Goal: Communication & Community: Answer question/provide support

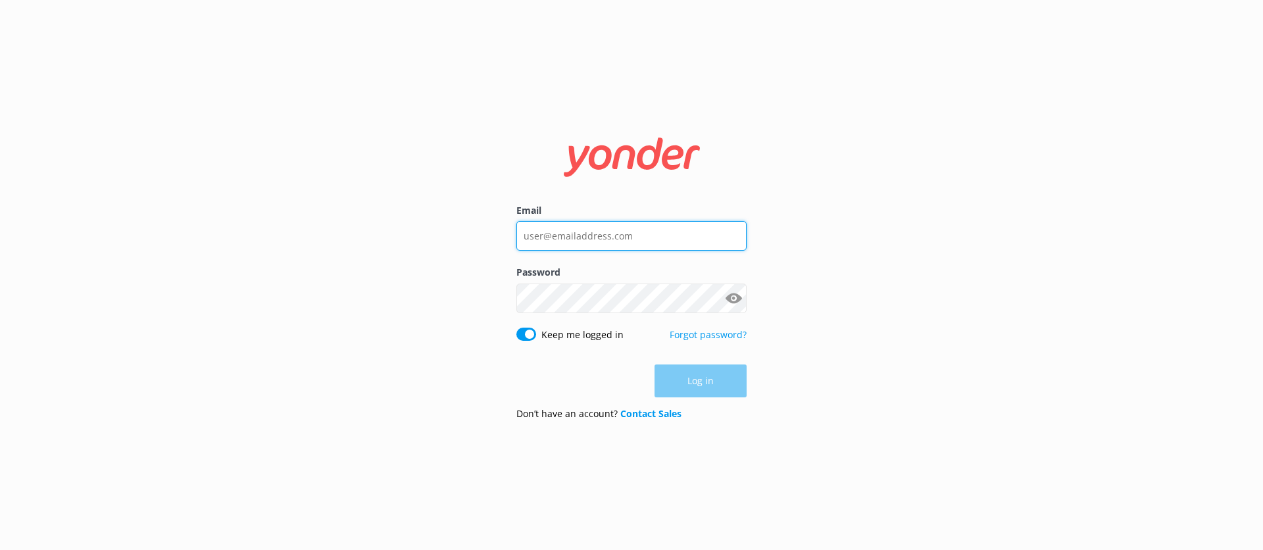
click at [555, 237] on input "Email" at bounding box center [631, 236] width 230 height 30
type input "[EMAIL_ADDRESS][DOMAIN_NAME]"
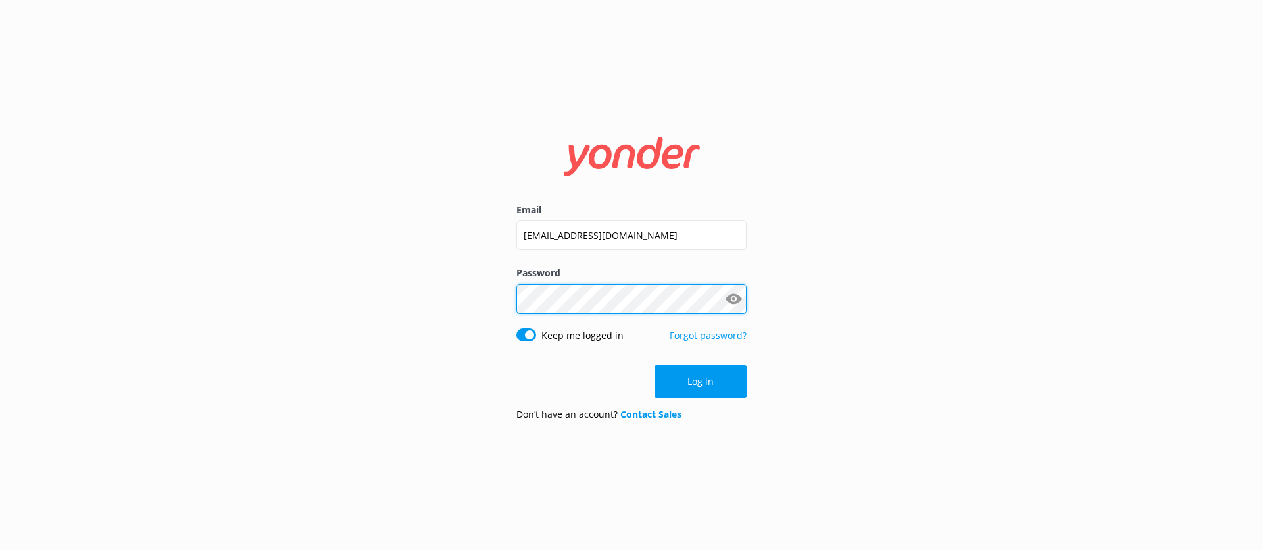
click button "Log in" at bounding box center [700, 381] width 92 height 33
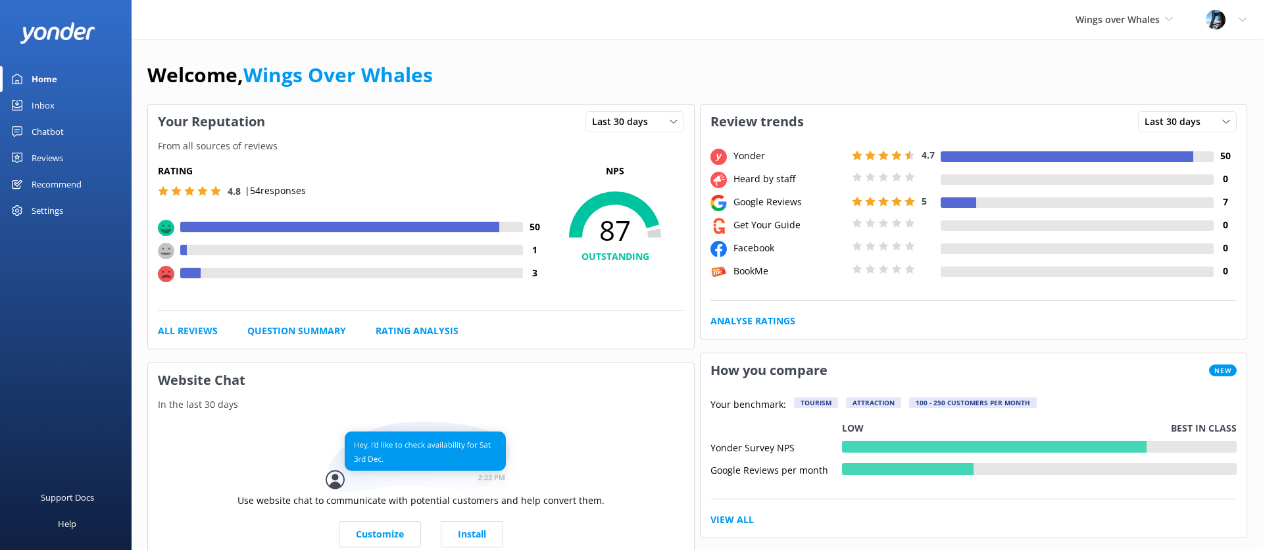
click at [45, 156] on div "Reviews" at bounding box center [48, 158] width 32 height 26
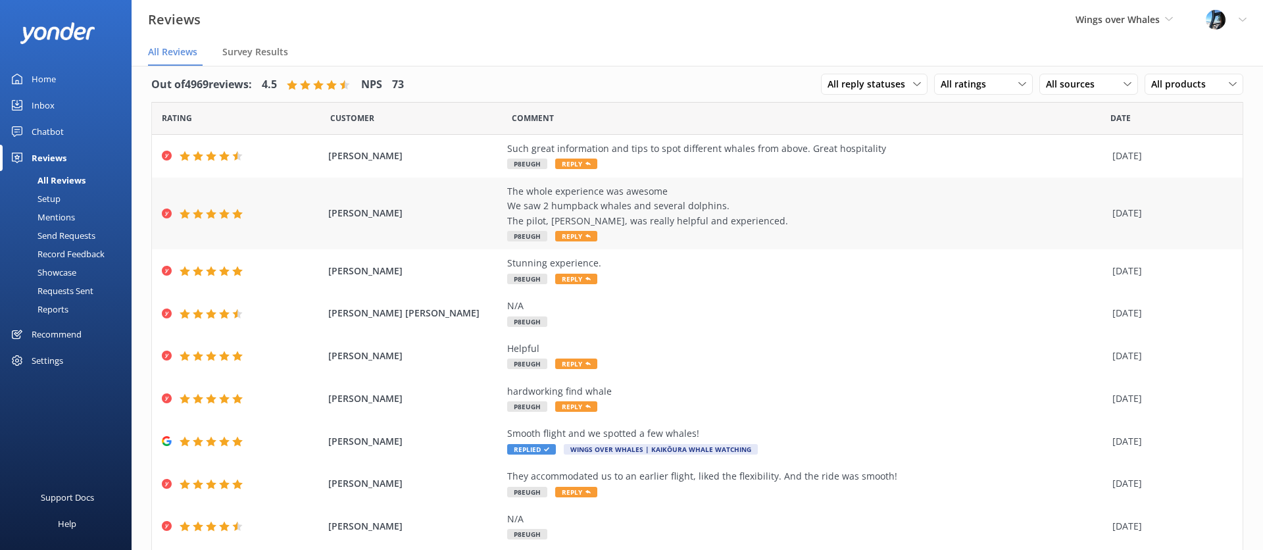
scroll to position [10, 0]
click at [721, 213] on div "The whole experience was awesome We saw 2 humpback whales and several dolphins.…" at bounding box center [806, 207] width 598 height 44
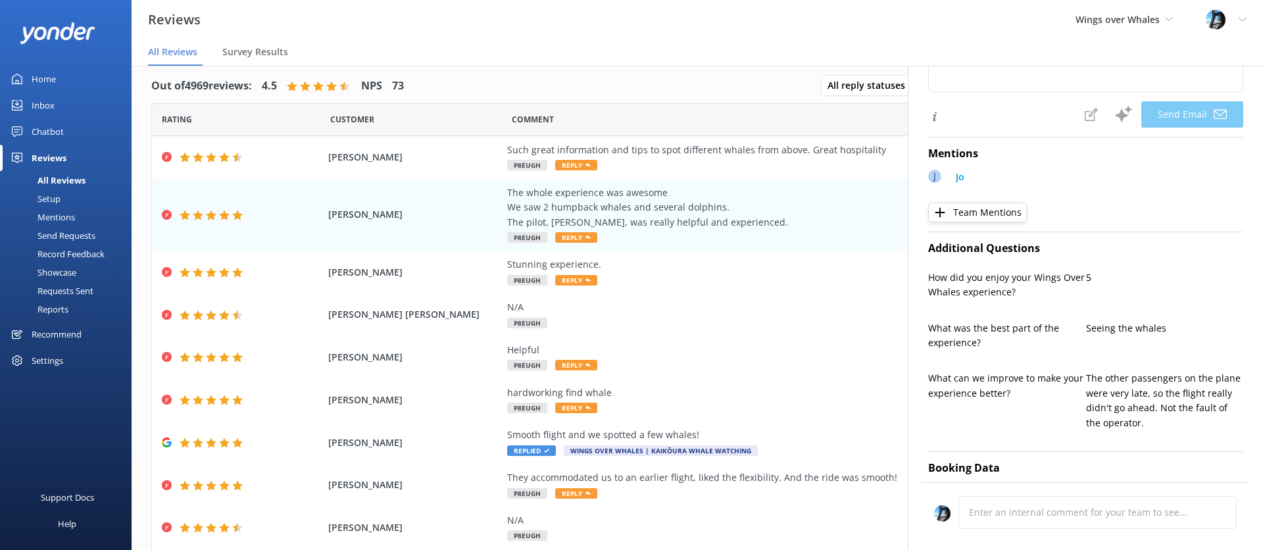
type textarea "Thank you so much, Karl! We're thrilled you had an awesome experience and got t…"
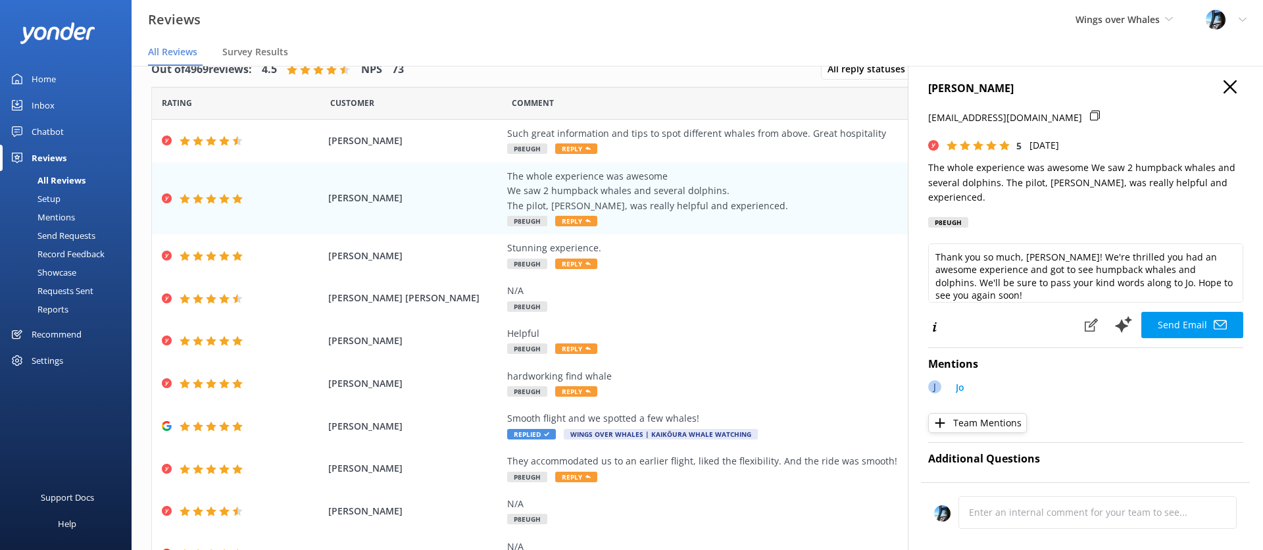
scroll to position [5, 0]
click at [1233, 89] on icon "button" at bounding box center [1229, 87] width 13 height 13
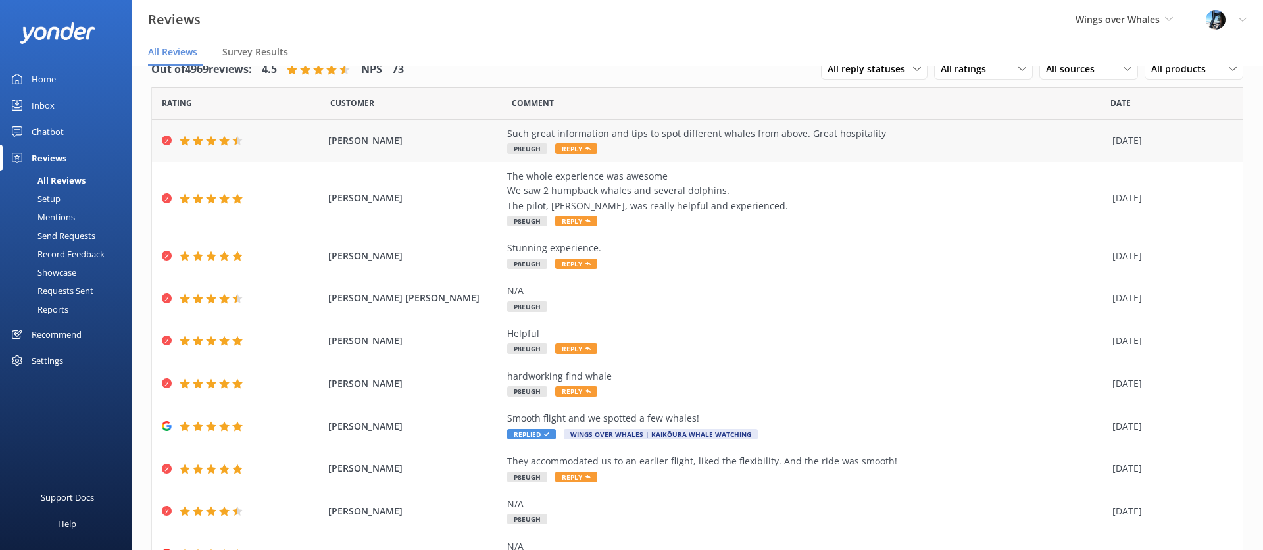
scroll to position [0, 0]
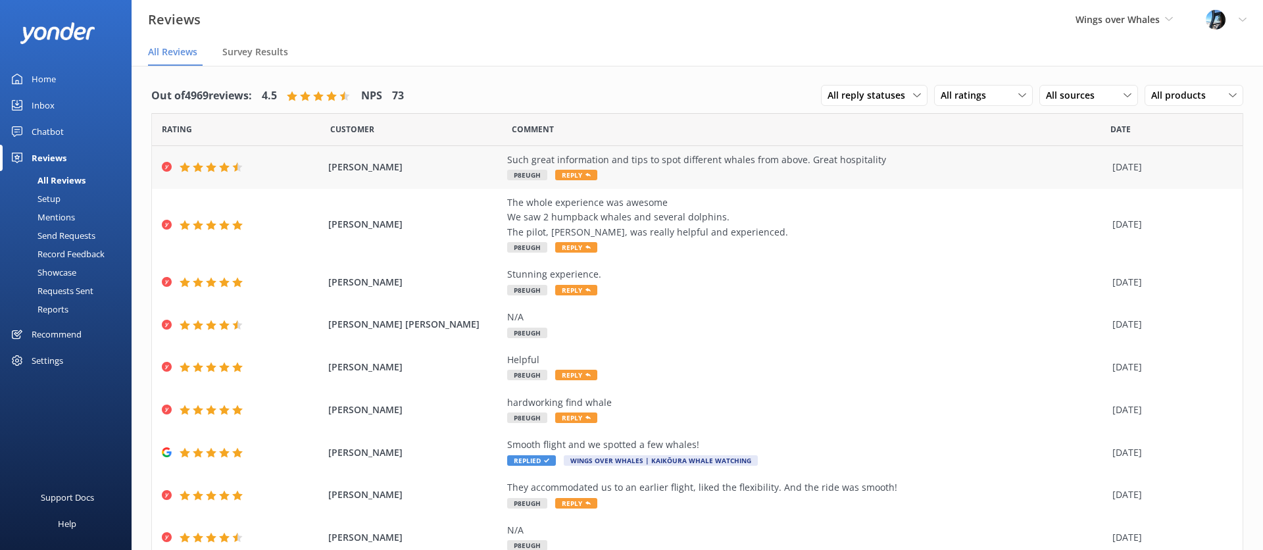
click at [735, 160] on div "Such great information and tips to spot different whales from above. Great hosp…" at bounding box center [806, 160] width 598 height 14
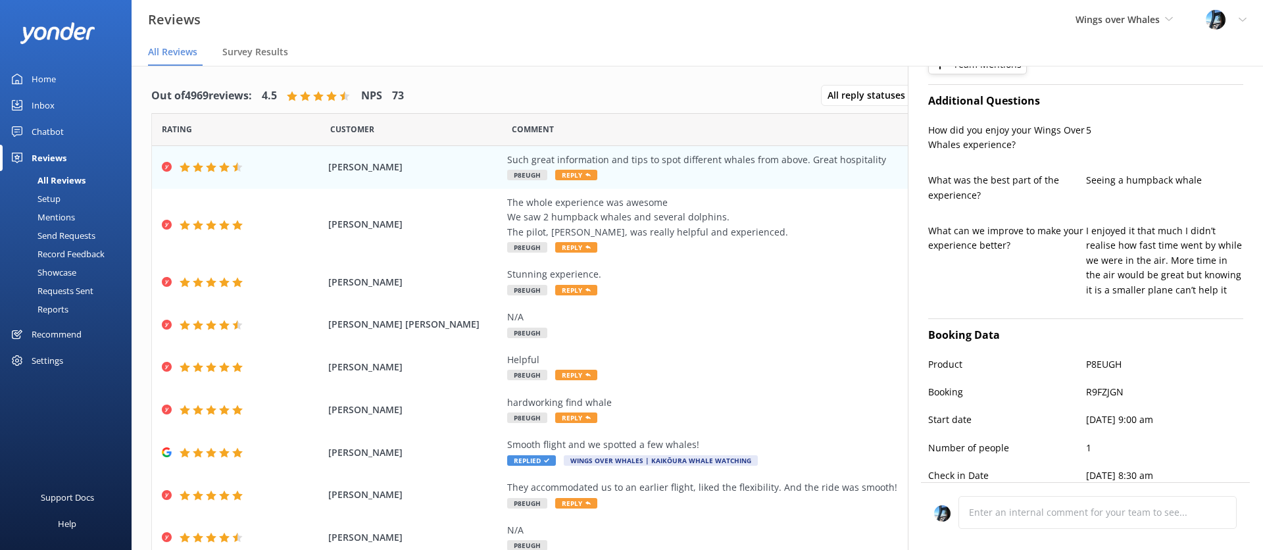
type textarea "Thank you so much for your kind words, Joseph! We're delighted you enjoyed the …"
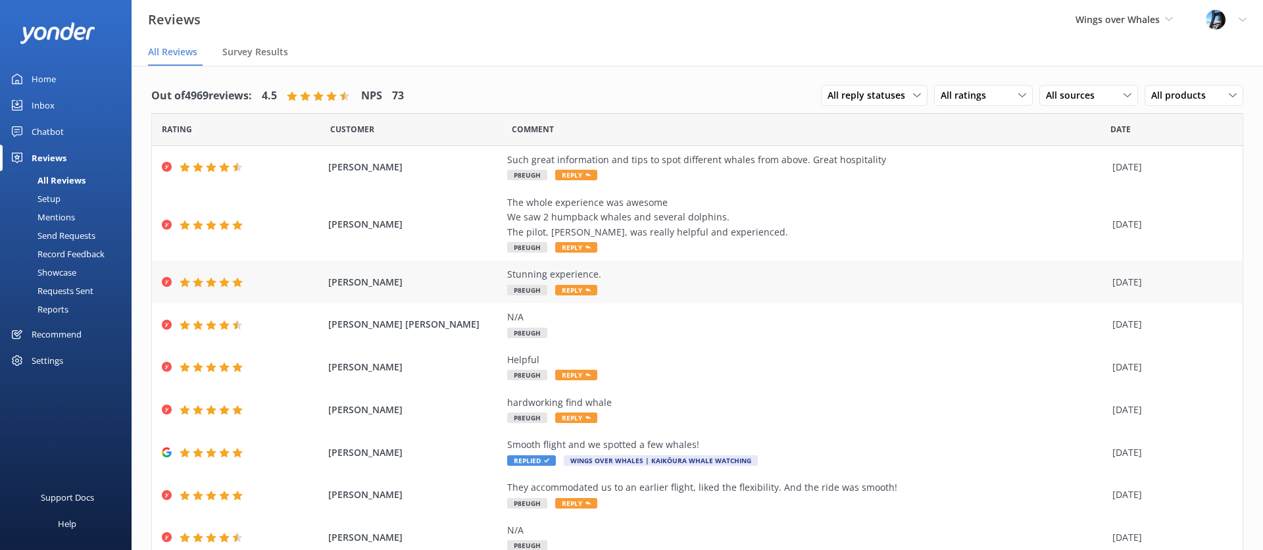
click at [698, 287] on div "Stunning experience. P8EUGH Reply" at bounding box center [806, 282] width 598 height 30
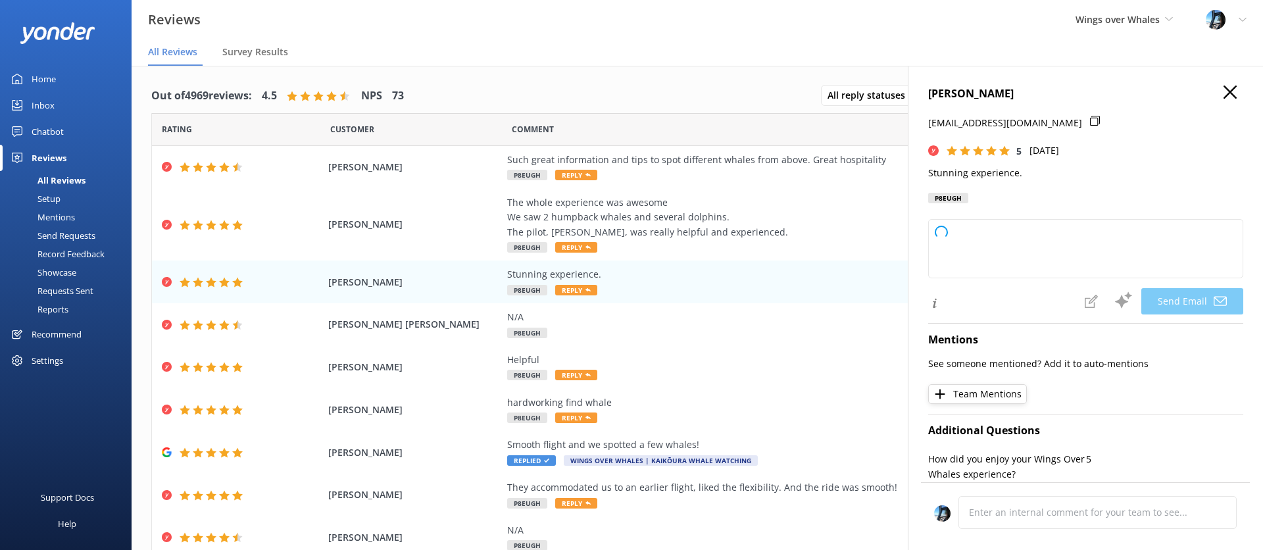
type textarea "Thank you so much, DA! We're thrilled to hear you had a stunning experience. We…"
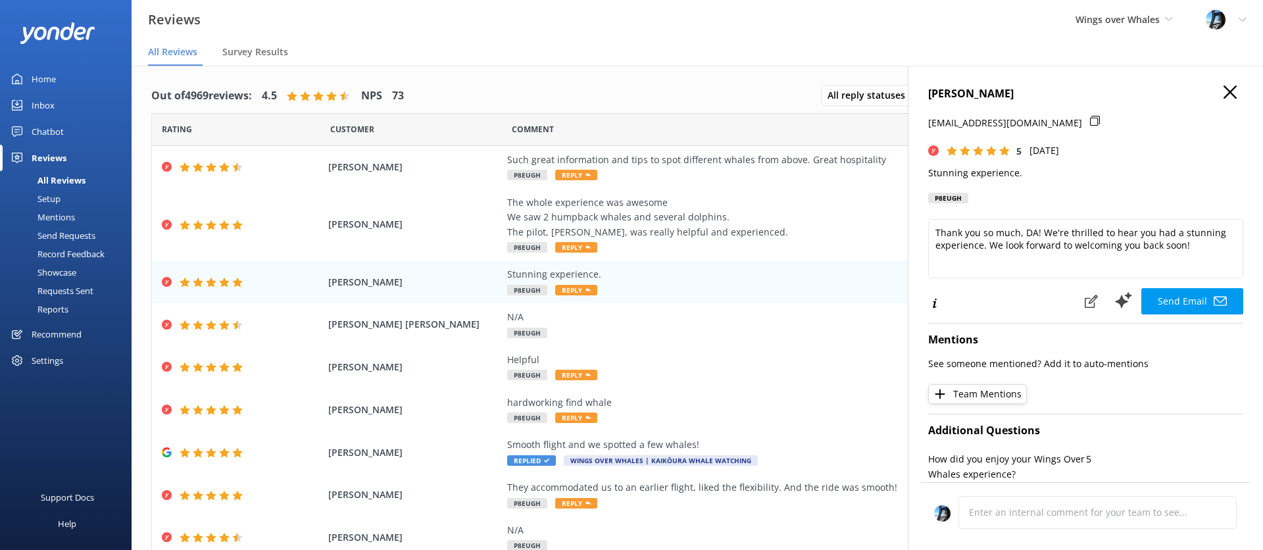
scroll to position [364, 0]
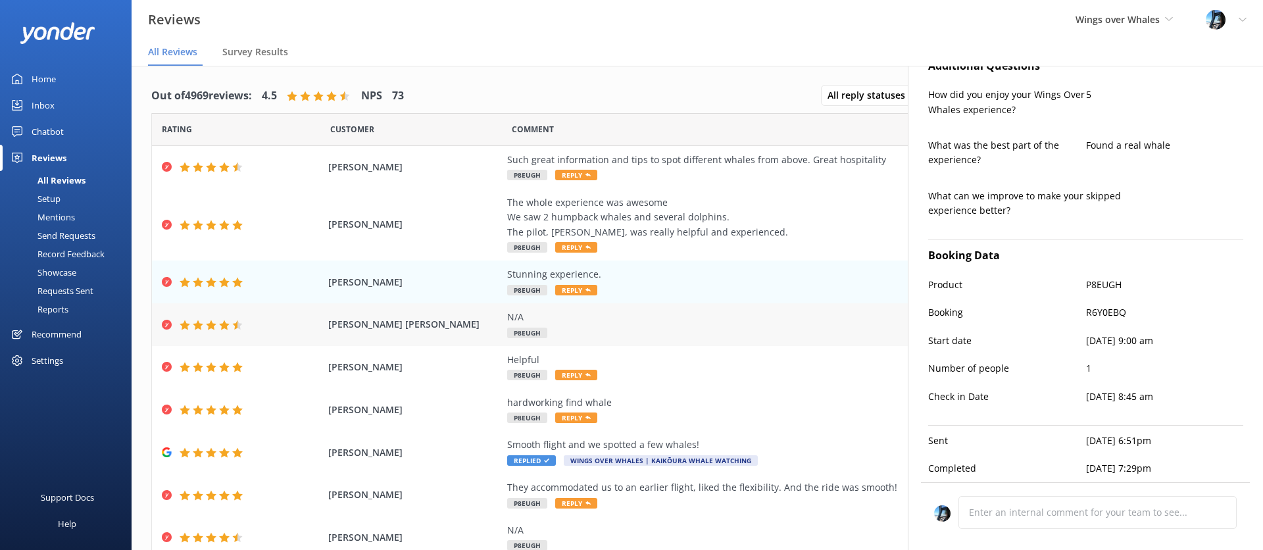
click at [669, 328] on div "N/A P8EUGH" at bounding box center [806, 325] width 598 height 30
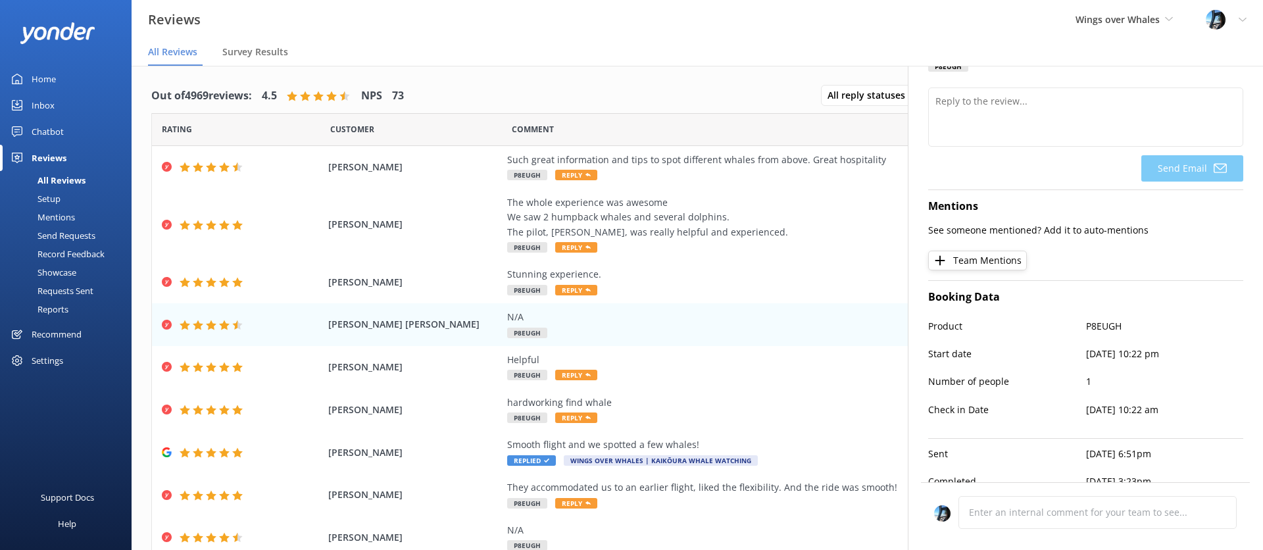
scroll to position [145, 0]
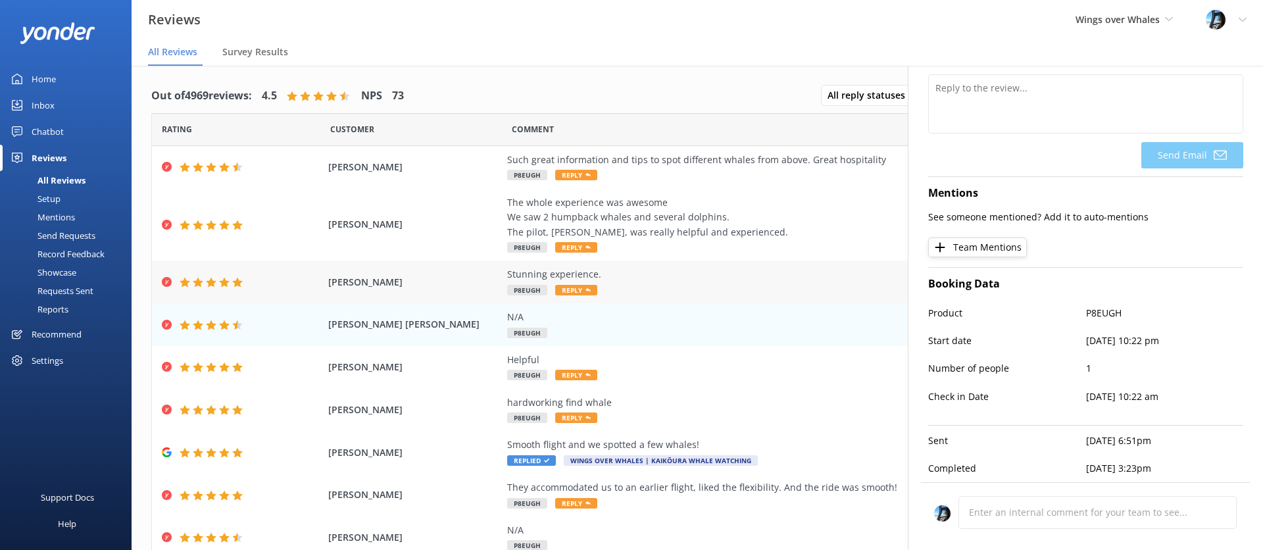
click at [635, 272] on div "Stunning experience." at bounding box center [806, 274] width 598 height 14
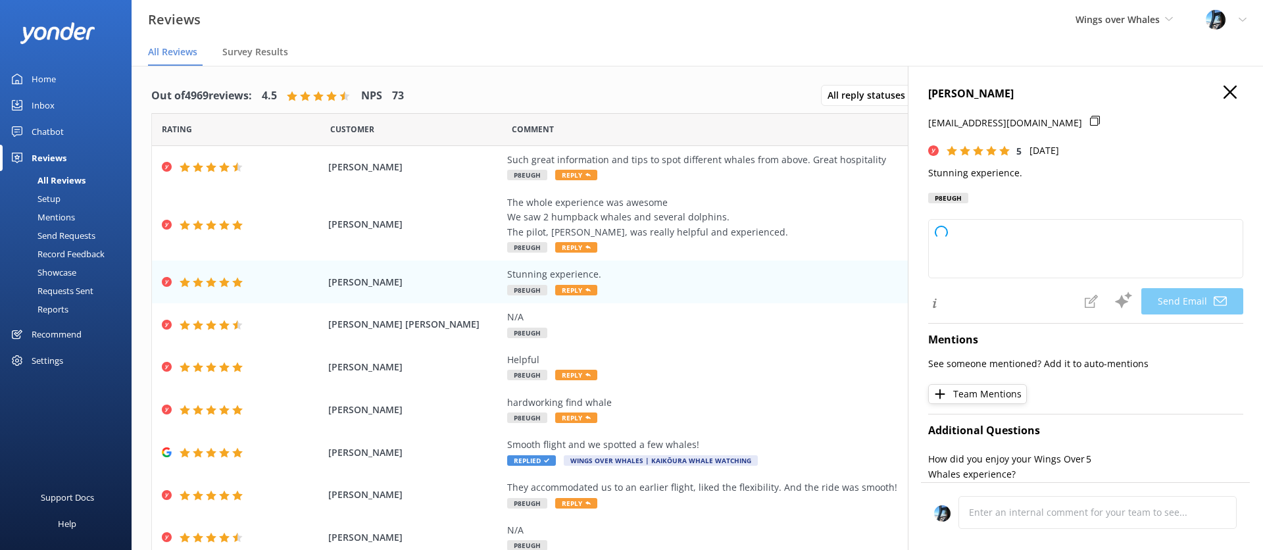
type textarea "Thank you so much, DA! We're thrilled to hear you had a stunning experience wit…"
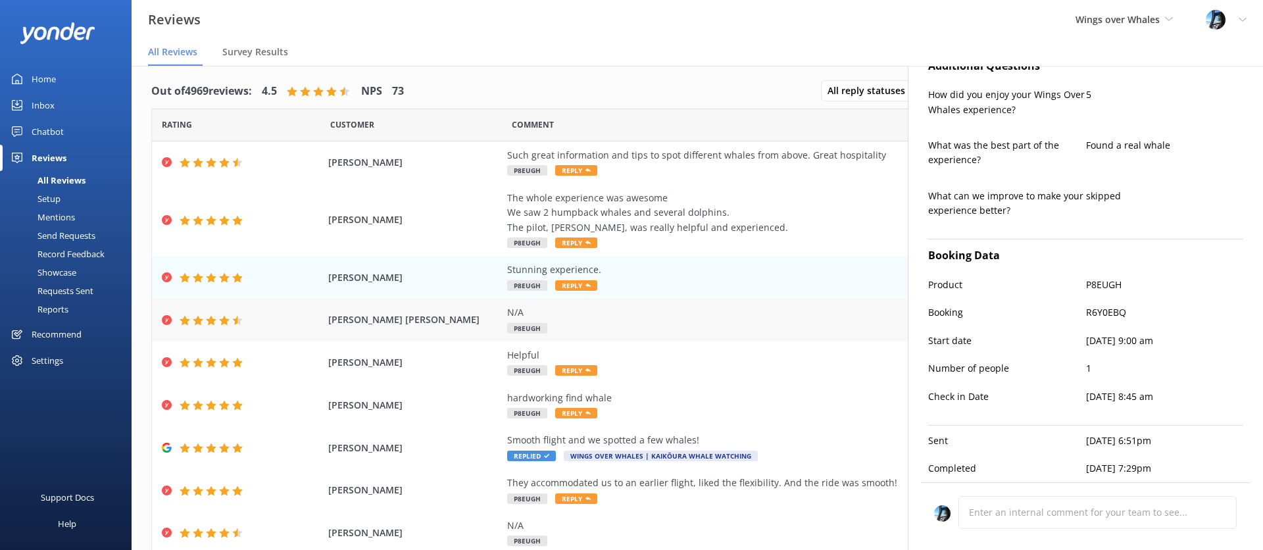
scroll to position [0, 0]
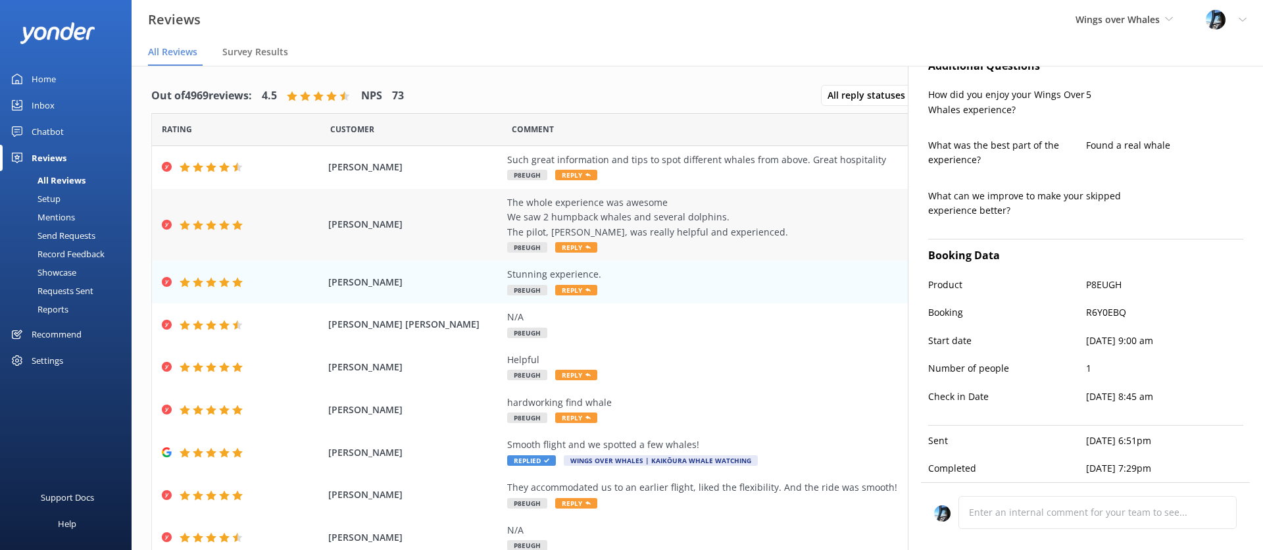
click at [745, 218] on div "The whole experience was awesome We saw 2 humpback whales and several dolphins.…" at bounding box center [806, 217] width 598 height 44
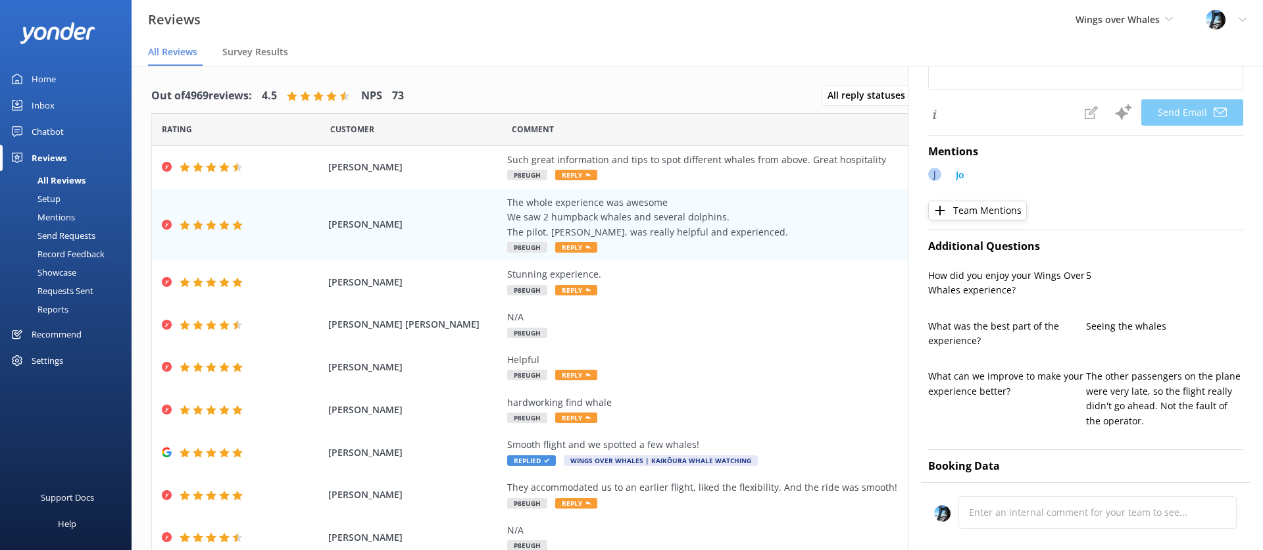
type textarea "Thank you so much, [PERSON_NAME]! We're thrilled you had an awesome experience …"
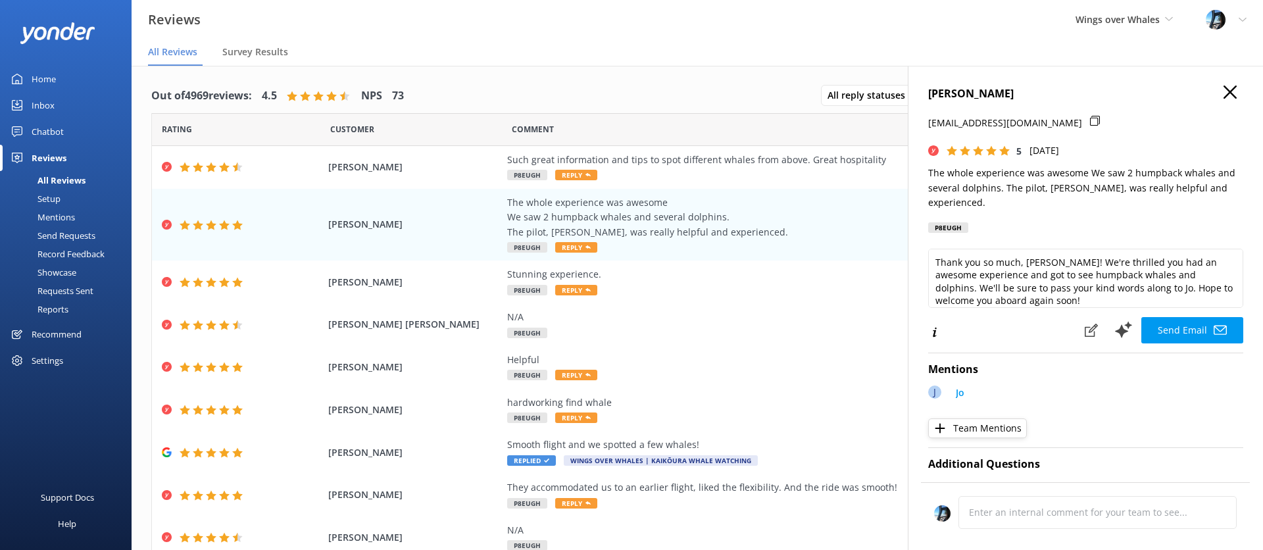
click at [1231, 89] on icon "button" at bounding box center [1229, 91] width 13 height 13
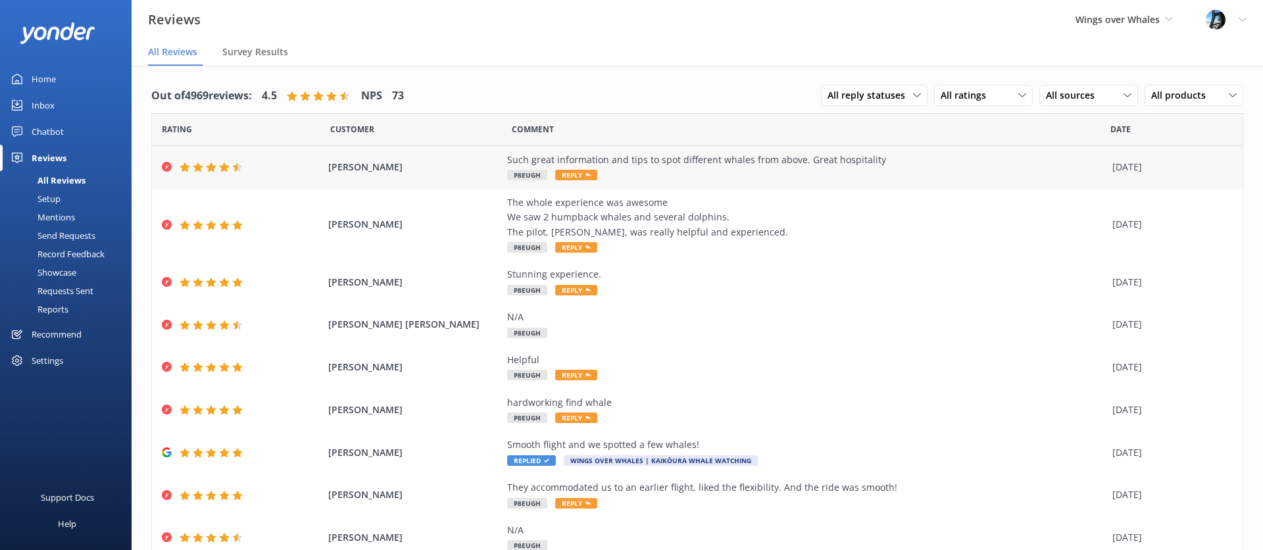
click at [689, 164] on div "Such great information and tips to spot different whales from above. Great hosp…" at bounding box center [806, 160] width 598 height 14
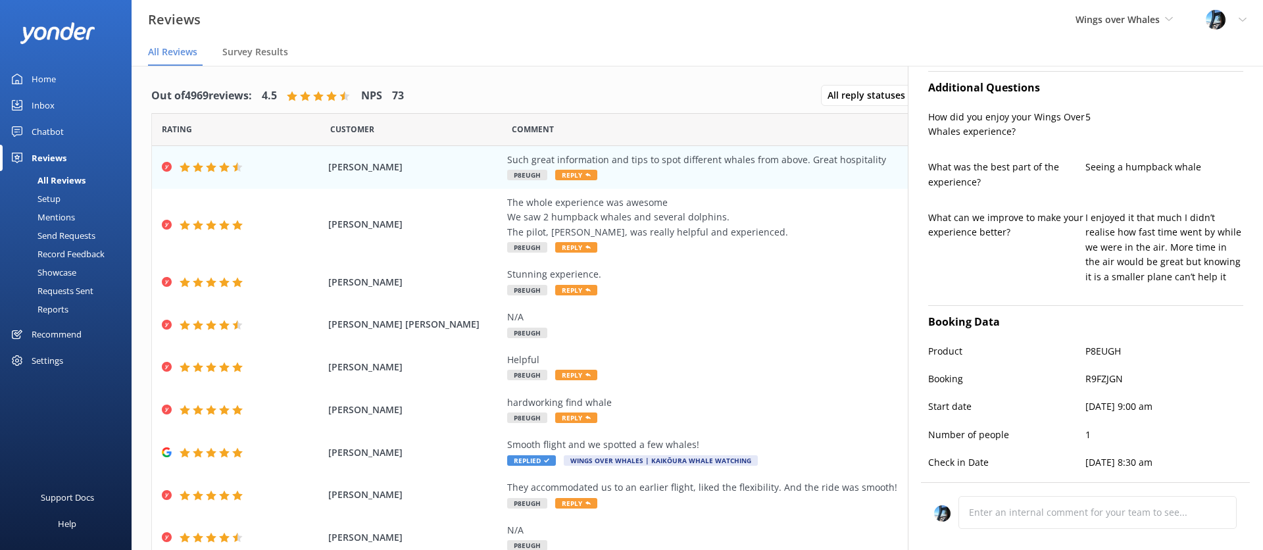
scroll to position [423, 0]
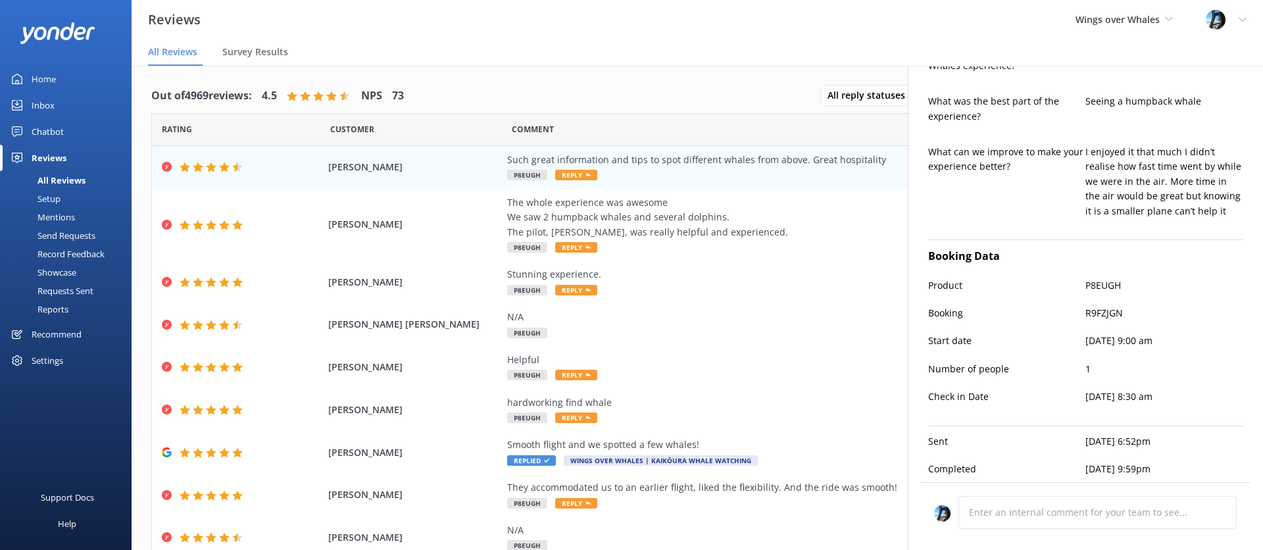
type textarea "Thank you so much for your kind words, [PERSON_NAME]! We're glad you enjoyed th…"
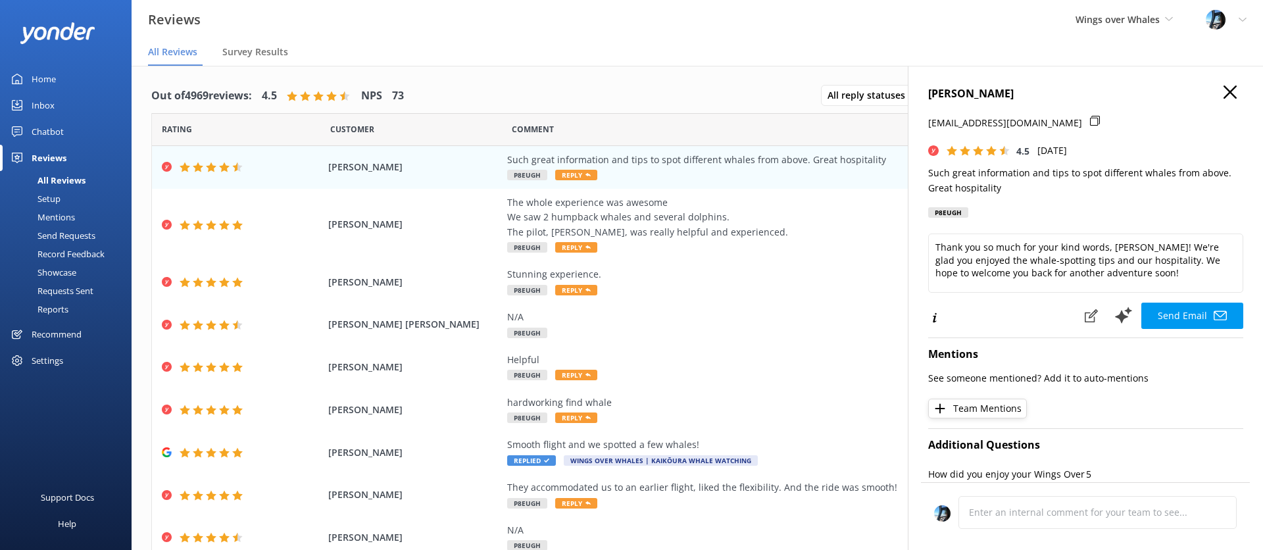
click at [1228, 85] on icon "button" at bounding box center [1229, 91] width 13 height 13
